Goal: Navigation & Orientation: Find specific page/section

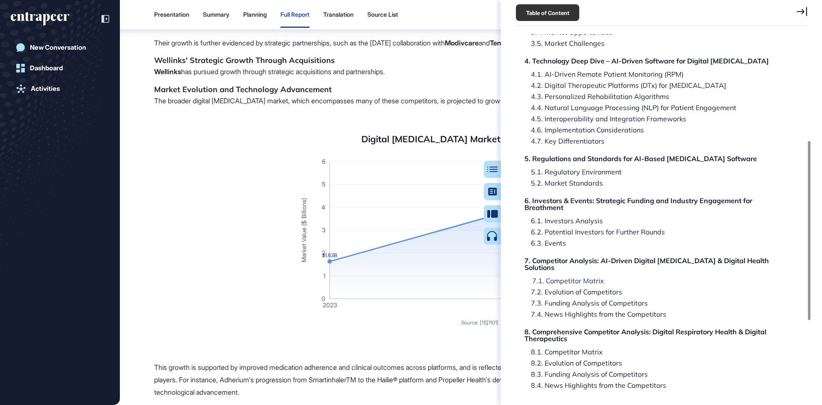
click at [564, 284] on div "7.1. Competitor Matrix" at bounding box center [565, 280] width 78 height 7
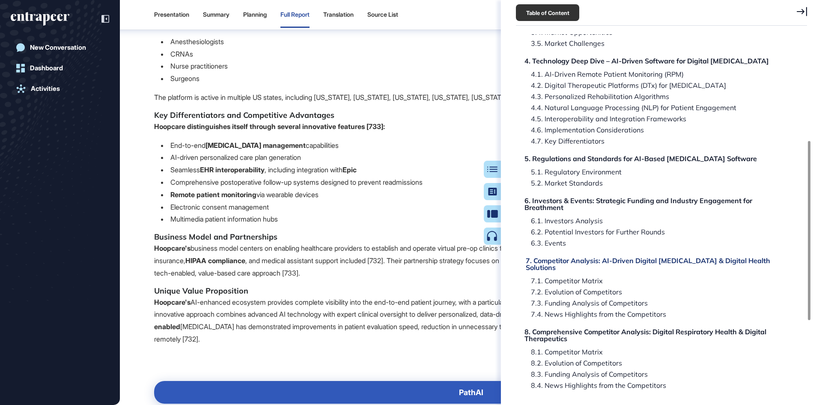
click at [567, 271] on div "7. Competitor Analysis: AI-Driven Digital [MEDICAL_DATA] & Digital Health Solut…" at bounding box center [656, 264] width 260 height 14
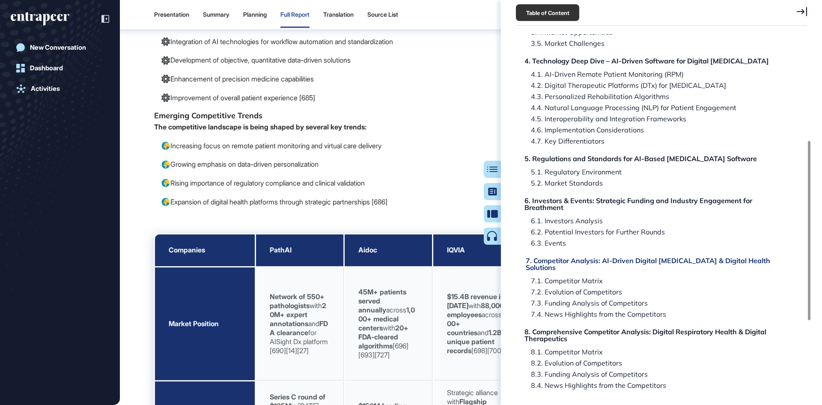
scroll to position [66120, 0]
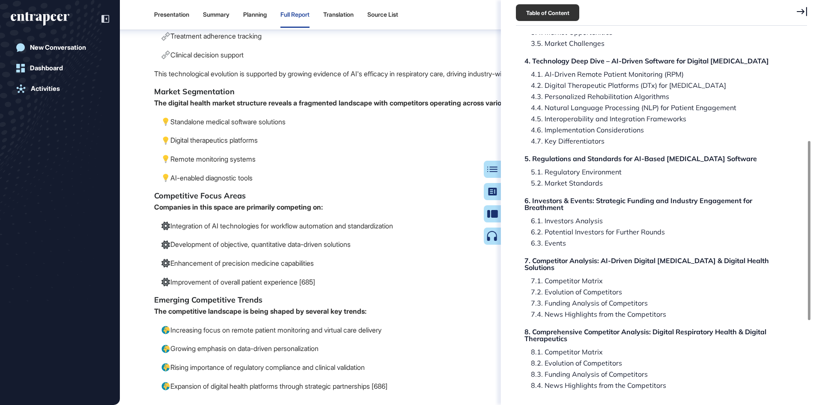
click at [41, 2] on div "New Conversation Dashboard Activities" at bounding box center [60, 202] width 120 height 405
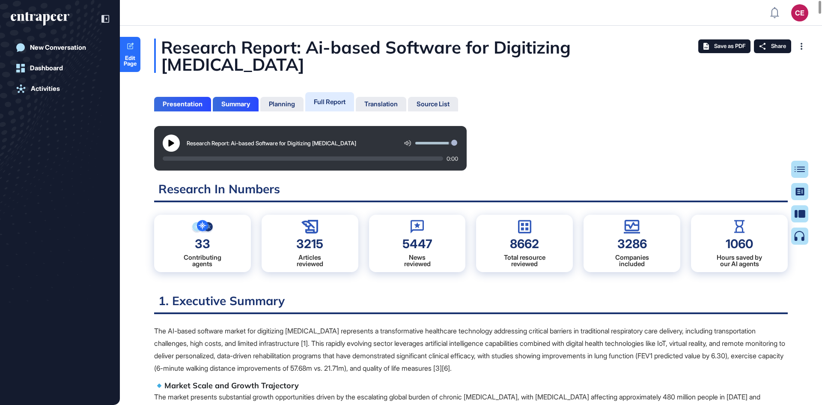
scroll to position [4, 0]
click at [797, 166] on div "Table of Contents" at bounding box center [772, 169] width 58 height 7
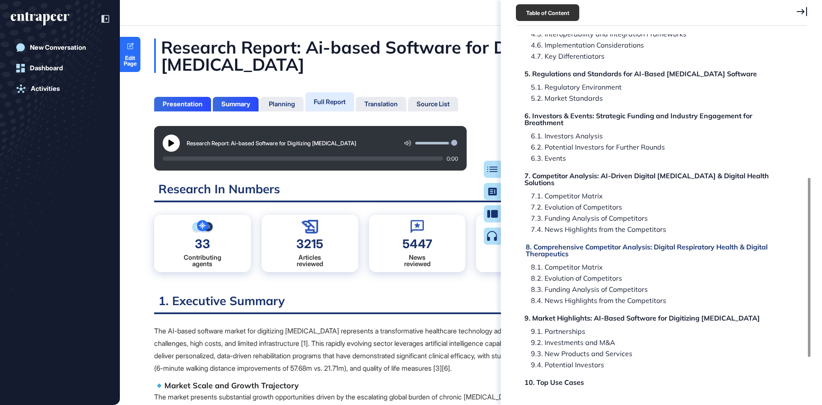
scroll to position [281, 0]
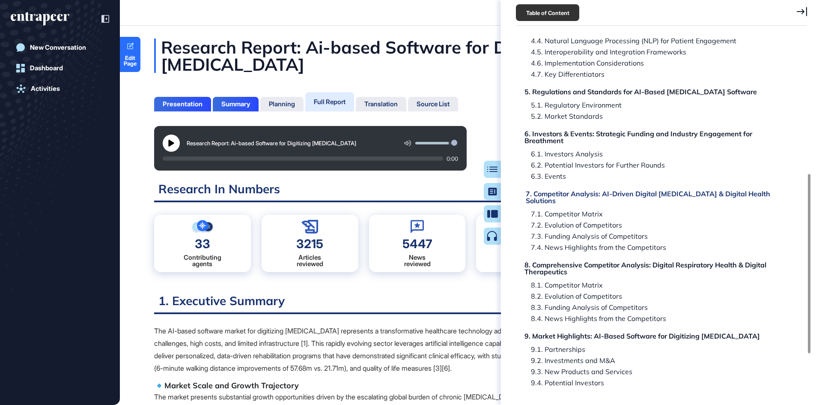
click at [578, 202] on div "7. Competitor Analysis: AI-Driven Digital [MEDICAL_DATA] & Digital Health Solut…" at bounding box center [656, 197] width 260 height 14
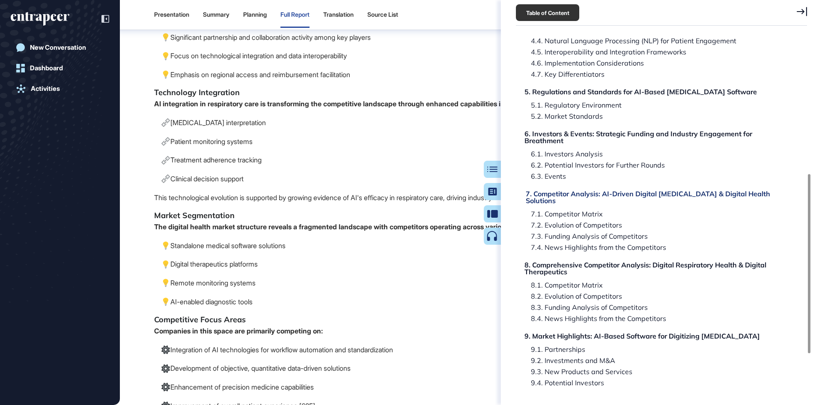
scroll to position [65996, 0]
click at [493, 170] on div "Table of Contents" at bounding box center [465, 169] width 58 height 7
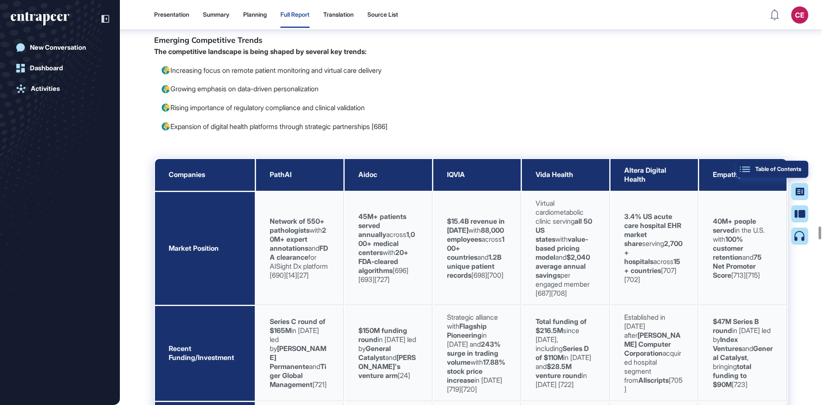
scroll to position [66424, 0]
